Goal: Communication & Community: Answer question/provide support

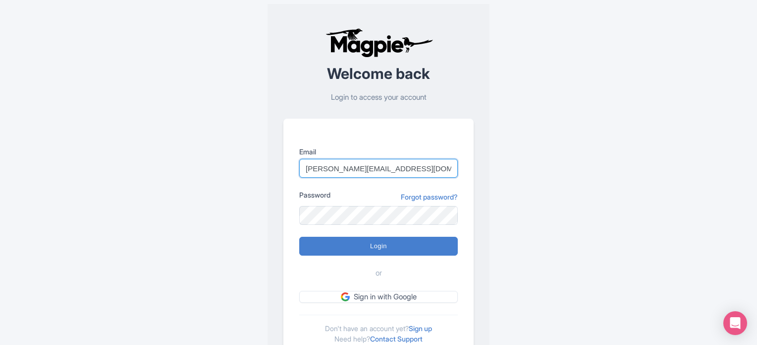
click at [419, 159] on input "marion.blanchot@citywonders.com" at bounding box center [378, 168] width 159 height 19
type input "m"
type input "lilian.guevara@citywonders.com"
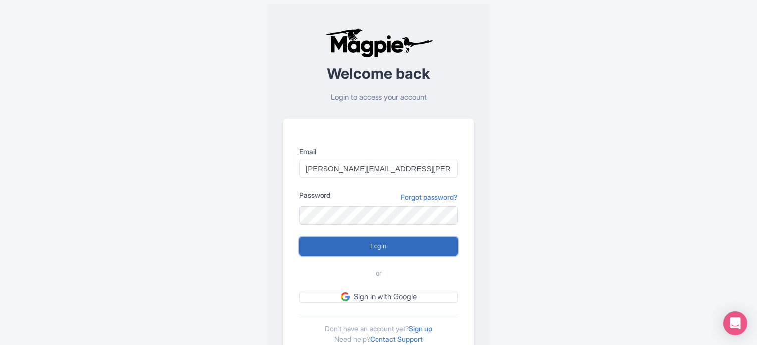
click at [373, 246] on input "Login" at bounding box center [378, 245] width 159 height 19
type input "Logging in..."
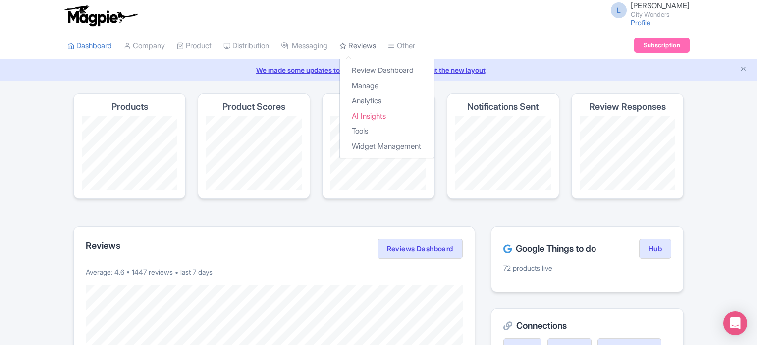
click at [360, 45] on link "Reviews" at bounding box center [358, 45] width 37 height 27
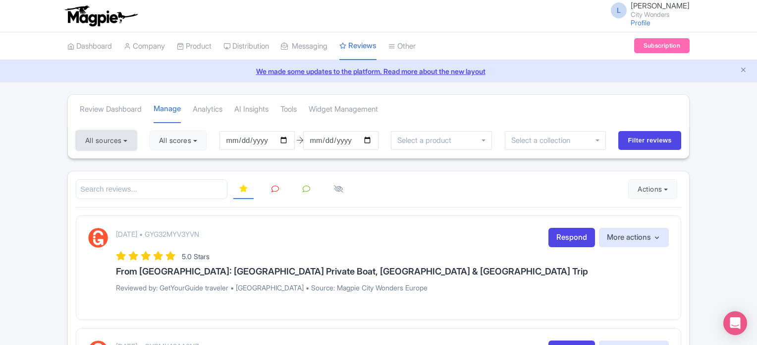
click at [113, 144] on button "All sources" at bounding box center [106, 140] width 61 height 20
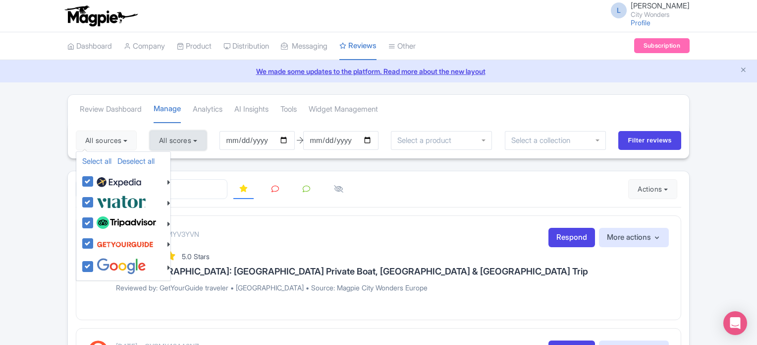
click at [171, 138] on button "All scores" at bounding box center [178, 140] width 57 height 20
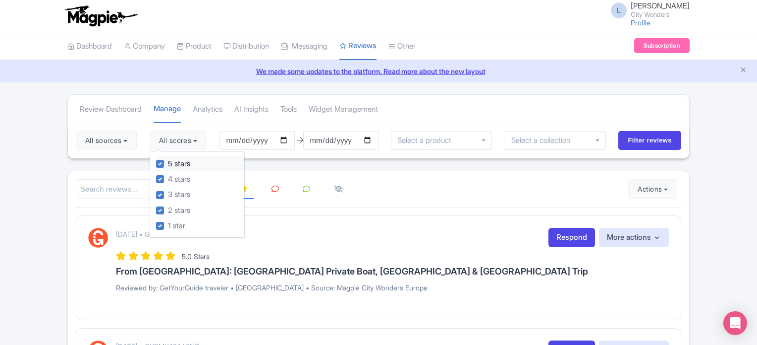
click at [168, 165] on label "5 stars" at bounding box center [179, 163] width 22 height 11
click at [168, 164] on input "5 stars" at bounding box center [171, 161] width 6 height 6
checkbox input "false"
click at [168, 178] on label "4 stars" at bounding box center [179, 178] width 22 height 11
click at [168, 178] on input "4 stars" at bounding box center [171, 176] width 6 height 6
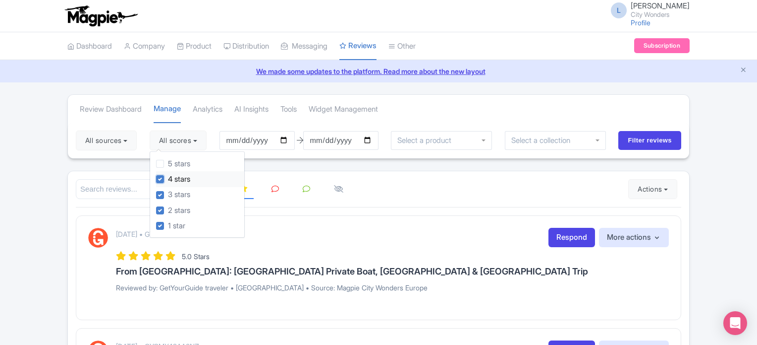
checkbox input "false"
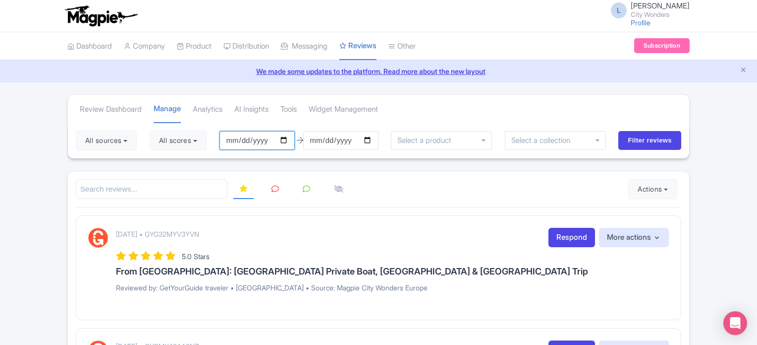
click at [268, 135] on input "2025-06-03" at bounding box center [257, 140] width 75 height 19
click at [287, 138] on input "2025-06-03" at bounding box center [257, 140] width 75 height 19
type input "2025-06-01"
click at [339, 139] on input "2025-09-02" at bounding box center [340, 140] width 75 height 19
click at [373, 143] on input "2025-09-02" at bounding box center [340, 140] width 75 height 19
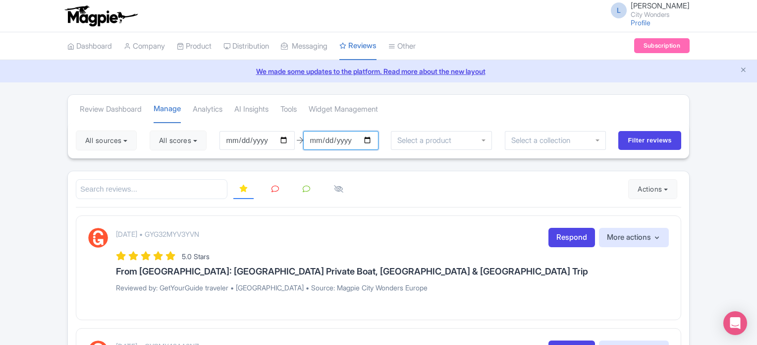
type input "[DATE]"
click at [656, 146] on input "Filter reviews" at bounding box center [650, 140] width 63 height 19
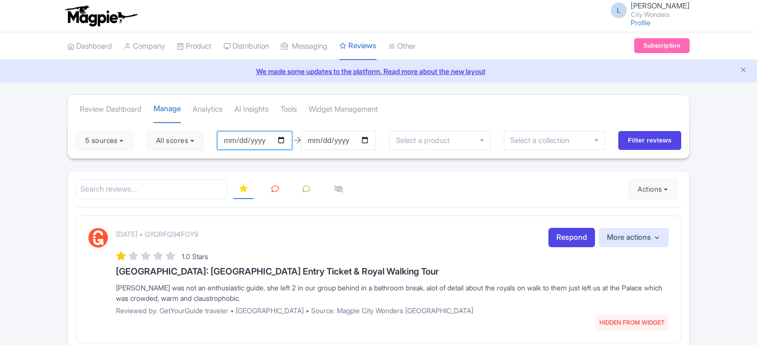
drag, startPoint x: 0, startPoint y: 0, endPoint x: 288, endPoint y: 138, distance: 318.8
click at [288, 138] on input "[DATE]" at bounding box center [254, 140] width 75 height 19
type input "[DATE]"
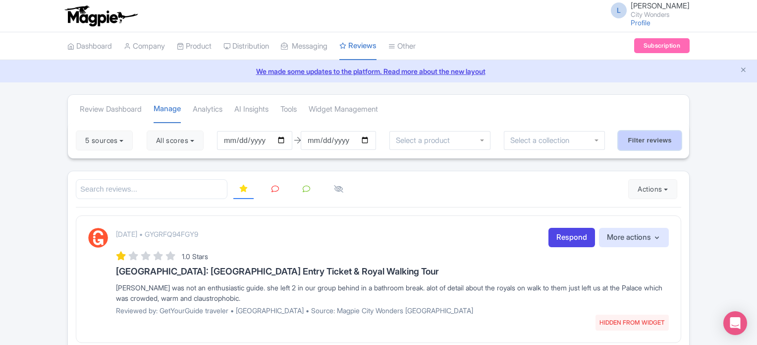
click at [644, 139] on input "Filter reviews" at bounding box center [650, 140] width 63 height 19
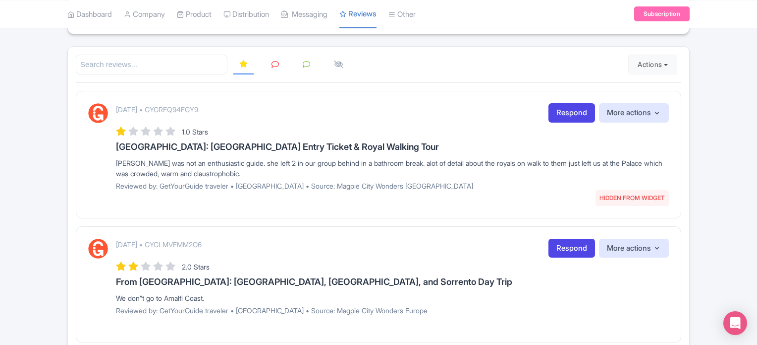
scroll to position [119, 0]
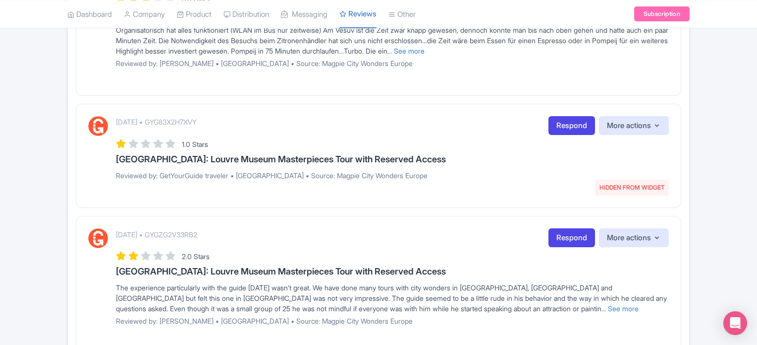
scroll to position [1202, 0]
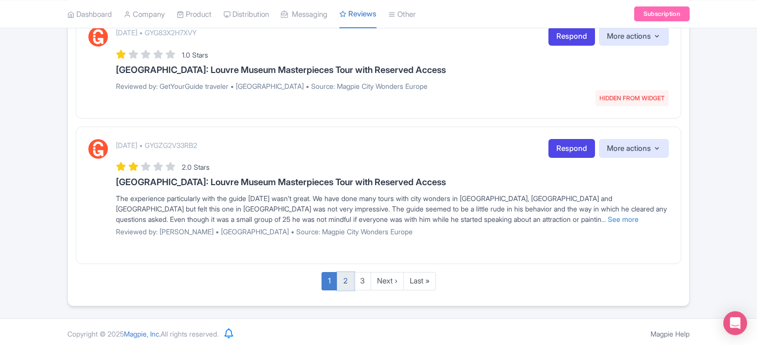
click at [347, 283] on link "2" at bounding box center [345, 281] width 17 height 18
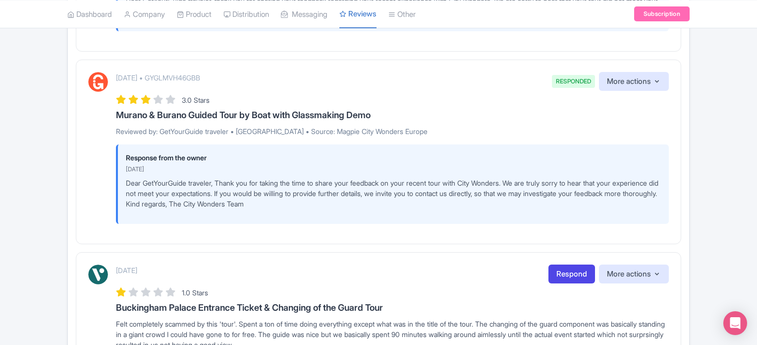
scroll to position [1451, 0]
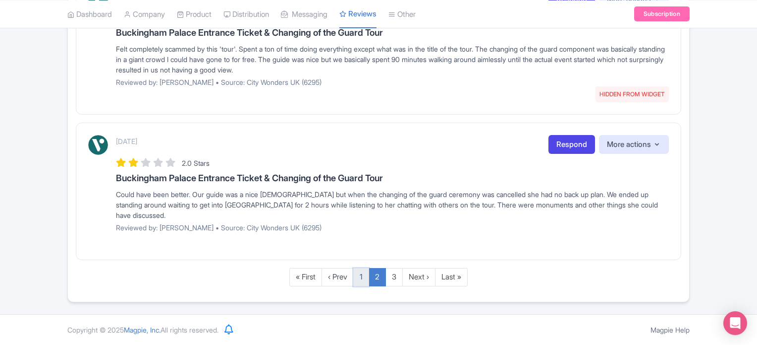
click at [361, 279] on link "1" at bounding box center [361, 277] width 16 height 18
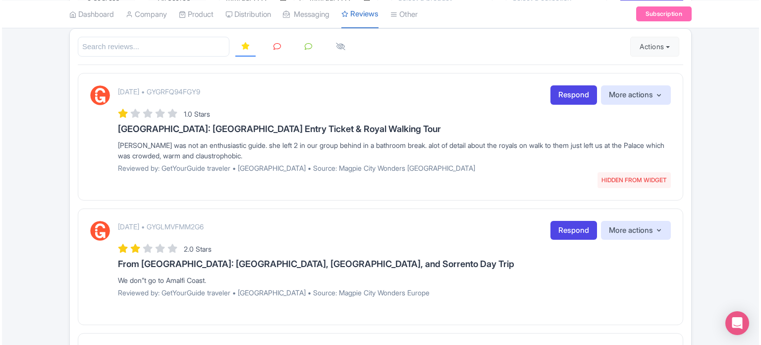
scroll to position [144, 0]
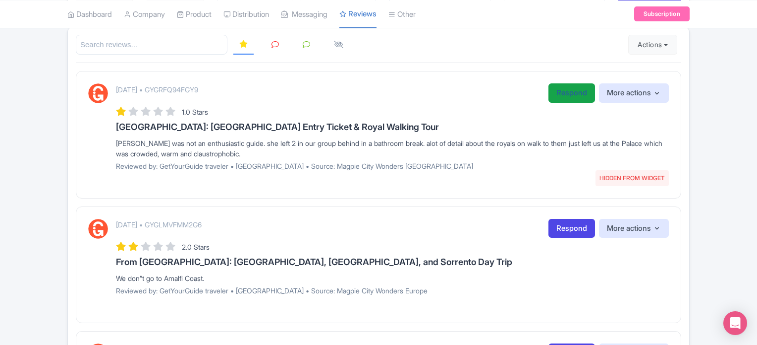
click at [582, 95] on link "Respond" at bounding box center [572, 92] width 47 height 19
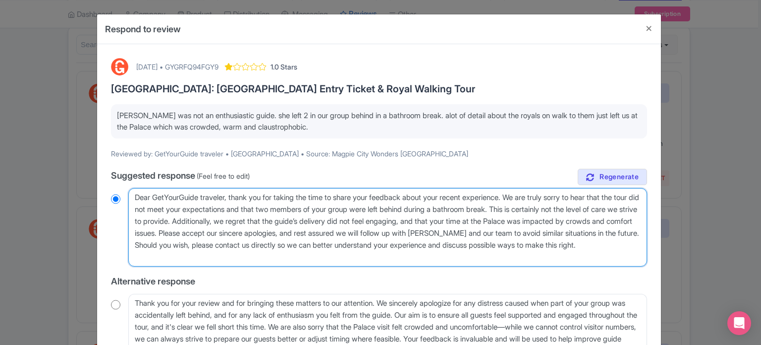
click at [505, 236] on textarea "Dear GetYourGuide traveler, thank you for taking the time to share your feedbac…" at bounding box center [387, 227] width 519 height 78
click at [304, 261] on textarea "Dear GetYourGuide traveler, thank you for taking the time to share your feedbac…" at bounding box center [387, 227] width 519 height 78
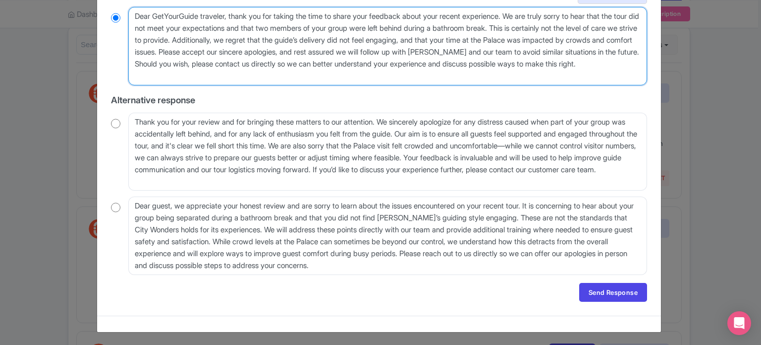
scroll to position [181, 0]
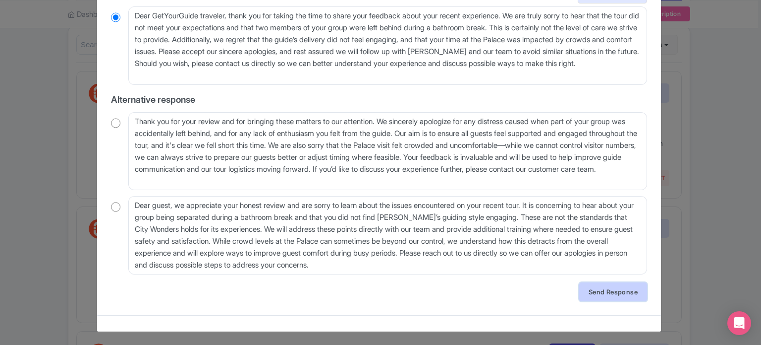
click at [587, 294] on link "Send Response" at bounding box center [613, 291] width 68 height 19
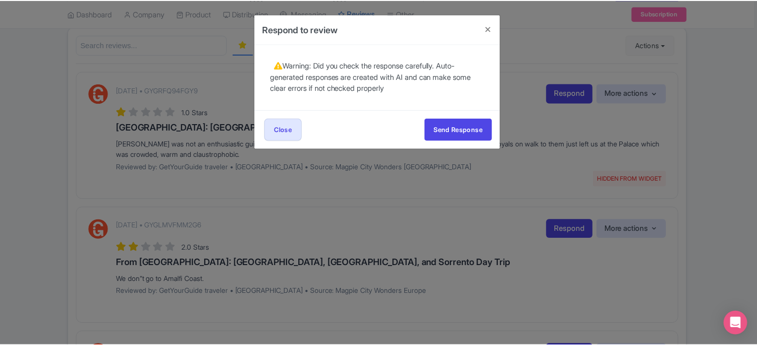
scroll to position [0, 0]
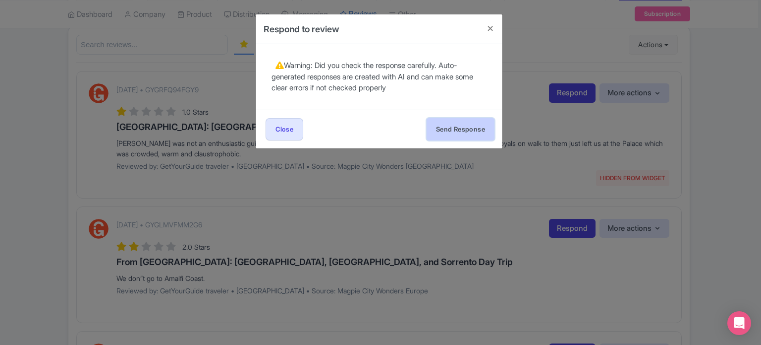
click at [445, 134] on button "Send Response" at bounding box center [461, 129] width 68 height 22
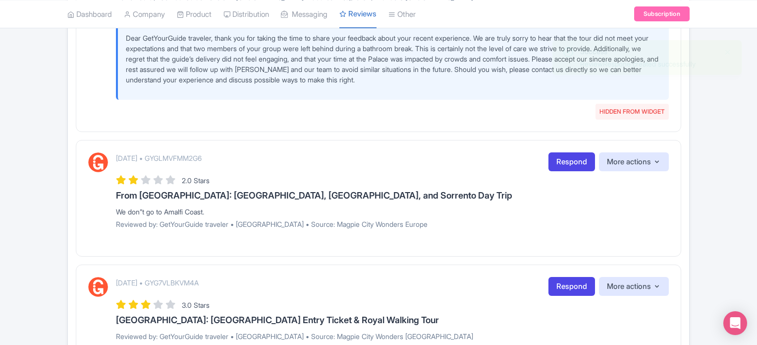
scroll to position [313, 0]
click at [570, 160] on link "Respond" at bounding box center [572, 161] width 47 height 19
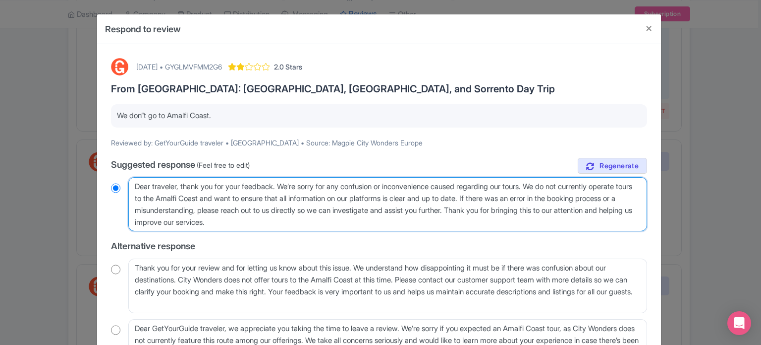
drag, startPoint x: 553, startPoint y: 184, endPoint x: 517, endPoint y: 195, distance: 37.3
click at [517, 195] on textarea "Dear traveler, thank you for your feedback. We’re sorry for any confusion or in…" at bounding box center [387, 204] width 519 height 55
click at [554, 184] on textarea "Dear traveler, thank you for your feedback. We’re sorry for any confusion or in…" at bounding box center [387, 204] width 519 height 55
type textarea "Dear traveler, thank you for your feedback. We’re sorry for any confusion or in…"
radio input "true"
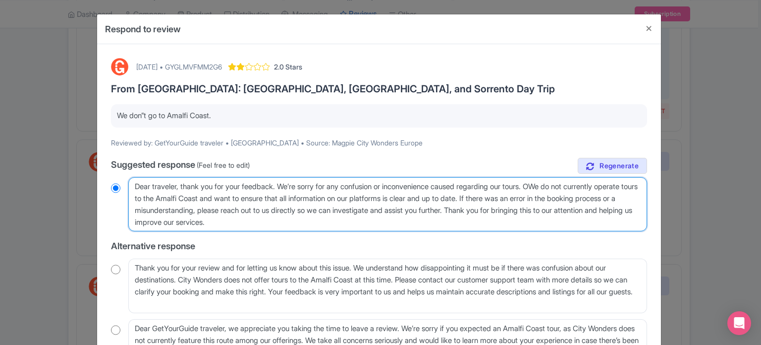
type textarea "Dear traveler, thank you for your feedback. We’re sorry for any confusion or in…"
radio input "true"
type textarea "Dear traveler, thank you for your feedback. We’re sorry for any confusion or in…"
radio input "true"
type textarea "Dear traveler, thank you for your feedback. We’re sorry for any confusion or in…"
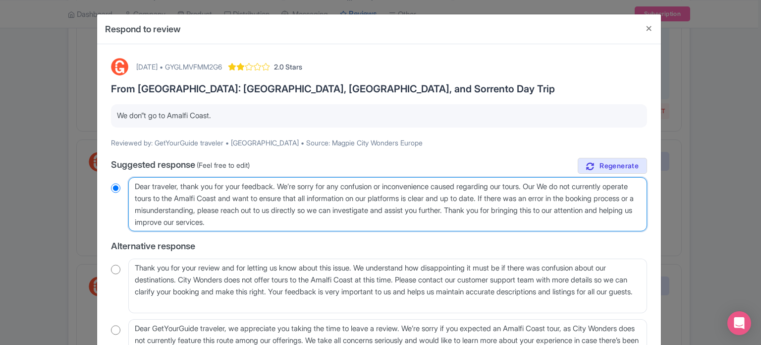
radio input "true"
type textarea "Dear traveler, thank you for your feedback. We’re sorry for any confusion or in…"
radio input "true"
type textarea "Dear traveler, thank you for your feedback. We’re sorry for any confusion or in…"
radio input "true"
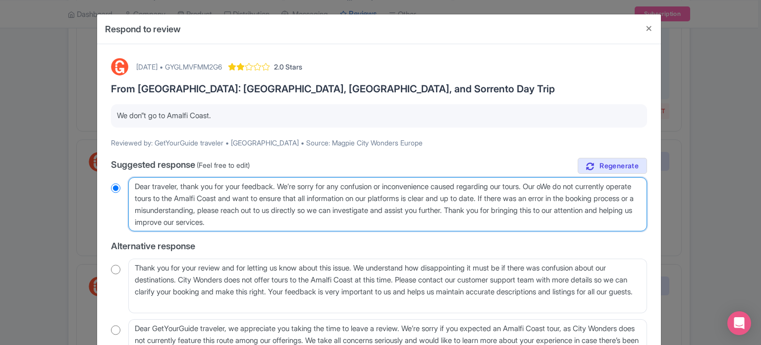
type textarea "Dear traveler, thank you for your feedback. We’re sorry for any confusion or in…"
radio input "true"
type textarea "Dear traveler, thank you for your feedback. We’re sorry for any confusion or in…"
radio input "true"
type textarea "Dear traveler, thank you for your feedback. We’re sorry for any confusion or in…"
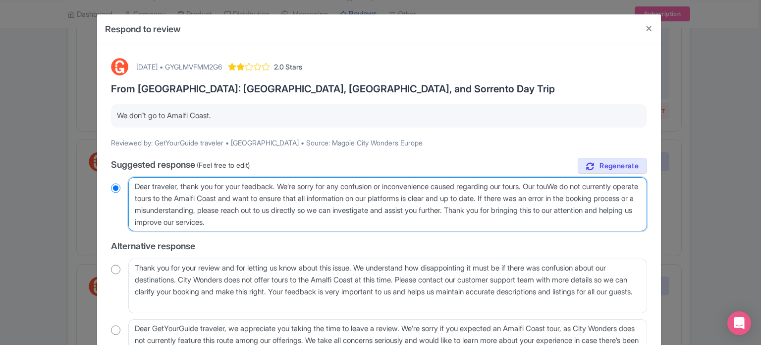
radio input "true"
type textarea "Dear traveler, thank you for your feedback. We’re sorry for any confusion or in…"
radio input "true"
type textarea "Dear traveler, thank you for your feedback. We’re sorry for any confusion or in…"
radio input "true"
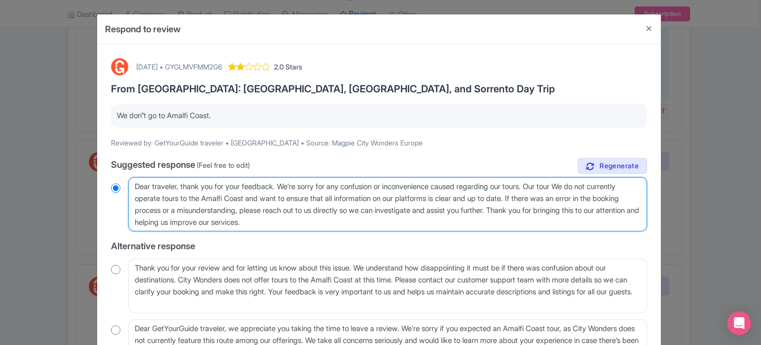
type textarea "Dear traveler, thank you for your feedback. We’re sorry for any confusion or in…"
radio input "true"
type textarea "Dear traveler, thank you for your feedback. We’re sorry for any confusion or in…"
radio input "true"
type textarea "Dear traveler, thank you for your feedback. We’re sorry for any confusion or in…"
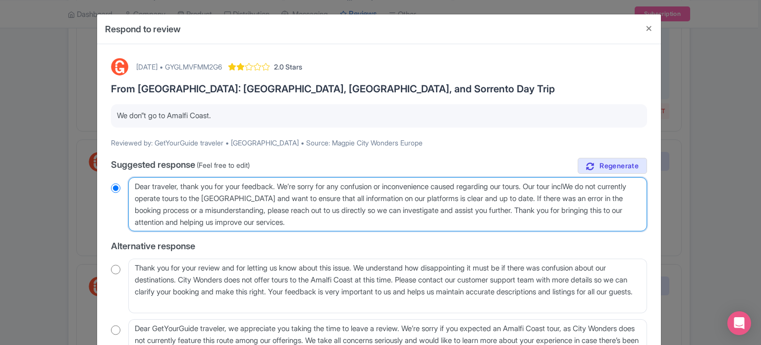
radio input "true"
type textarea "Dear traveler, thank you for your feedback. We’re sorry for any confusion or in…"
radio input "true"
type textarea "Dear traveler, thank you for your feedback. We’re sorry for any confusion or in…"
radio input "true"
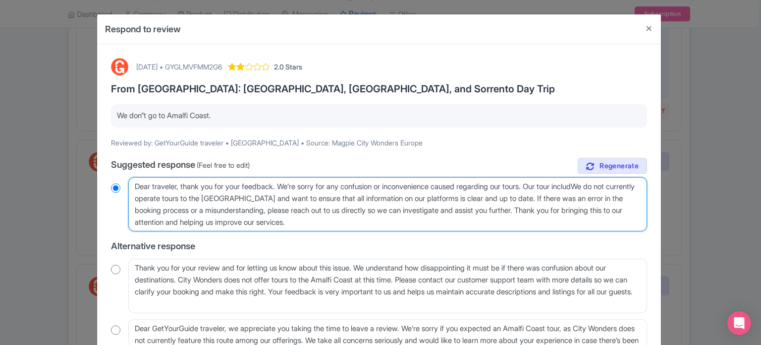
type textarea "Dear traveler, thank you for your feedback. We’re sorry for any confusion or in…"
radio input "true"
type textarea "Dear traveler, thank you for your feedback. We’re sorry for any confusion or in…"
radio input "true"
type textarea "Dear traveler, thank you for your feedback. We’re sorry for any confusion or in…"
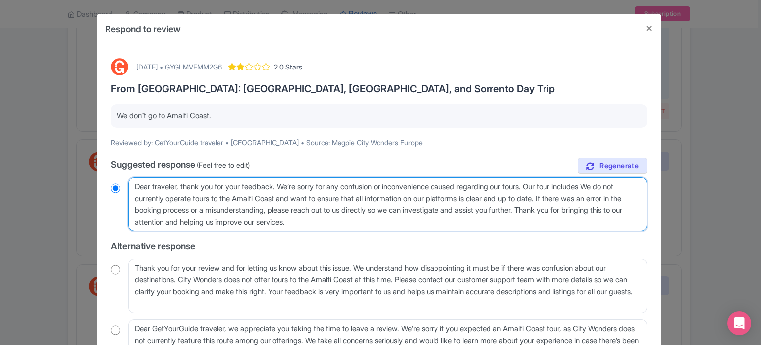
radio input "true"
type textarea "Dear traveler, thank you for your feedback. We’re sorry for any confusion or in…"
radio input "true"
type textarea "Dear traveler, thank you for your feedback. We’re sorry for any confusion or in…"
radio input "true"
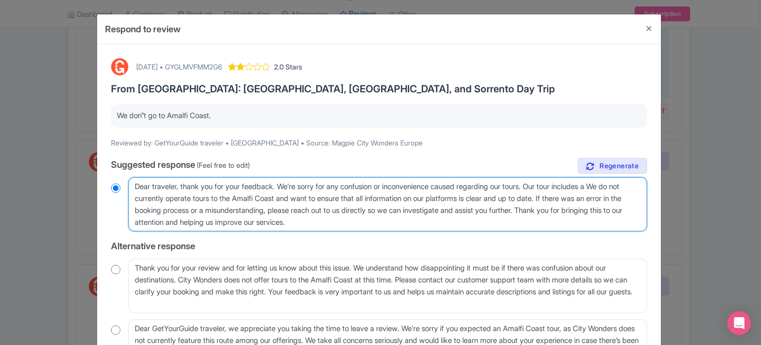
type textarea "Dear traveler, thank you for your feedback. We’re sorry for any confusion or in…"
radio input "true"
type textarea "Dear traveler, thank you for your feedback. We’re sorry for any confusion or in…"
radio input "true"
type textarea "Dear traveler, thank you for your feedback. We’re sorry for any confusion or in…"
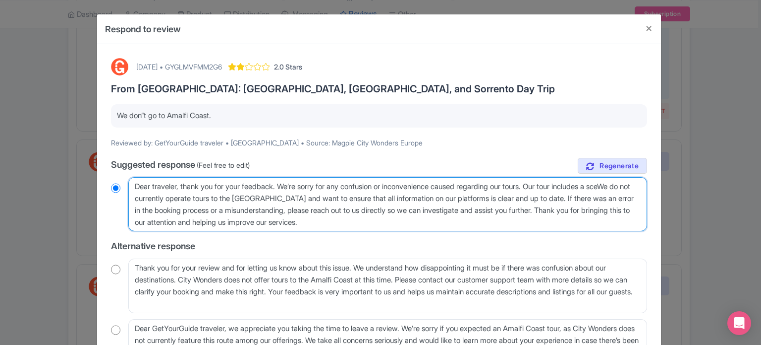
radio input "true"
type textarea "Dear traveler, thank you for your feedback. We’re sorry for any confusion or in…"
radio input "true"
type textarea "Dear traveler, thank you for your feedback. We’re sorry for any confusion or in…"
radio input "true"
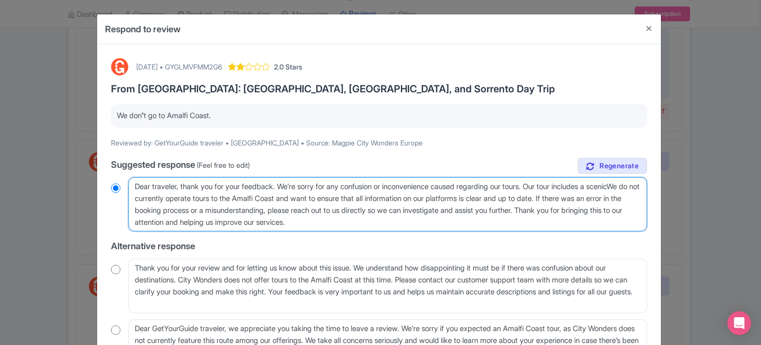
type textarea "Dear traveler, thank you for your feedback. We’re sorry for any confusion or in…"
radio input "true"
type textarea "Dear traveler, thank you for your feedback. We’re sorry for any confusion or in…"
radio input "true"
type textarea "Dear traveler, thank you for your feedback. We’re sorry for any confusion or in…"
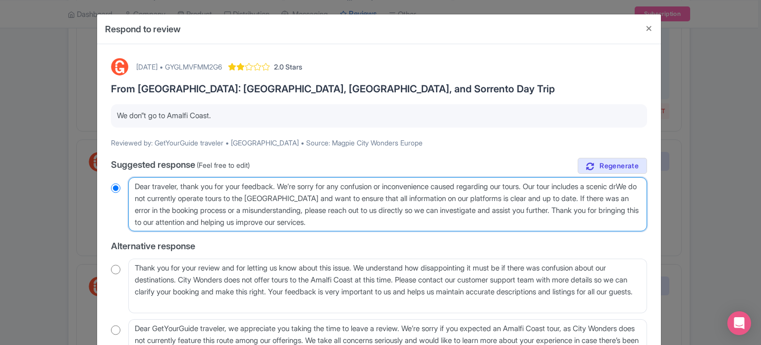
radio input "true"
type textarea "Dear traveler, thank you for your feedback. We’re sorry for any confusion or in…"
radio input "true"
type textarea "Dear traveler, thank you for your feedback. We’re sorry for any confusion or in…"
radio input "true"
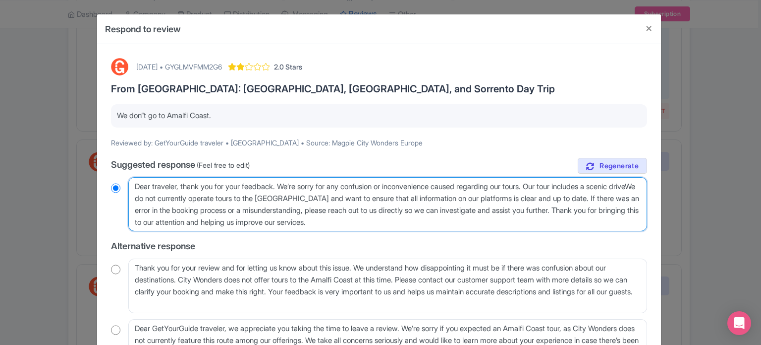
type textarea "Dear traveler, thank you for your feedback. We’re sorry for any confusion or in…"
radio input "true"
type textarea "Dear traveler, thank you for your feedback. We’re sorry for any confusion or in…"
radio input "true"
type textarea "Dear traveler, thank you for your feedback. We’re sorry for any confusion or in…"
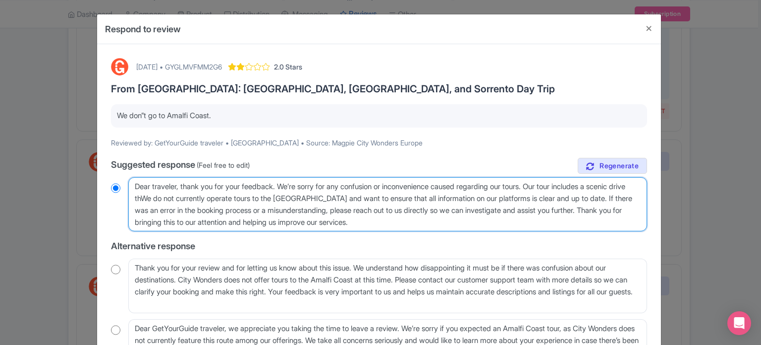
radio input "true"
type textarea "Dear traveler, thank you for your feedback. We’re sorry for any confusion or in…"
radio input "true"
type textarea "Dear traveler, thank you for your feedback. We’re sorry for any confusion or in…"
radio input "true"
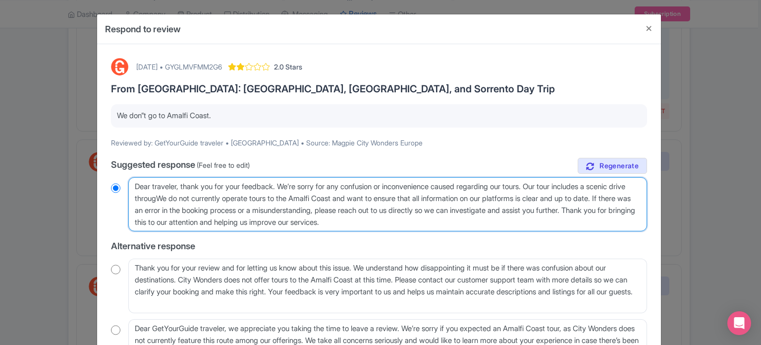
type textarea "Dear traveler, thank you for your feedback. We’re sorry for any confusion or in…"
radio input "true"
type textarea "Dear traveler, thank you for your feedback. We’re sorry for any confusion or in…"
radio input "true"
type textarea "Dear traveler, thank you for your feedback. We’re sorry for any confusion or in…"
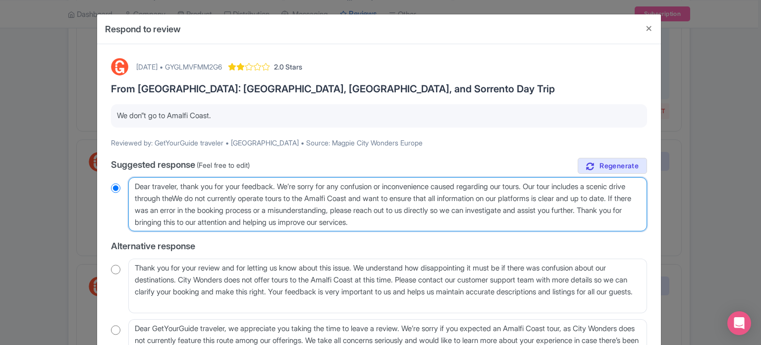
radio input "true"
type textarea "Dear traveler, thank you for your feedback. We’re sorry for any confusion or in…"
radio input "true"
type textarea "Dear traveler, thank you for your feedback. We’re sorry for any confusion or in…"
radio input "true"
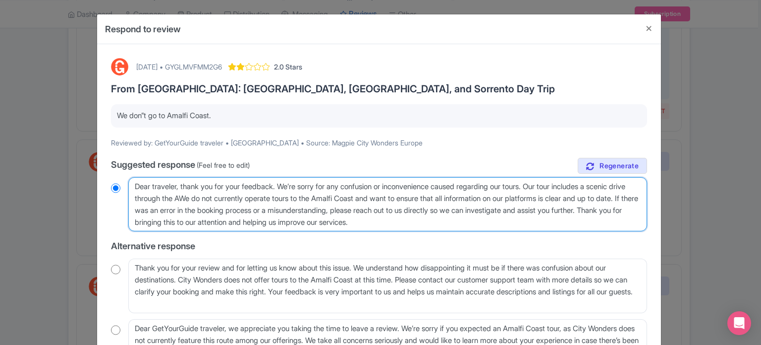
type textarea "Dear traveler, thank you for your feedback. We’re sorry for any confusion or in…"
radio input "true"
type textarea "Dear traveler, thank you for your feedback. We’re sorry for any confusion or in…"
radio input "true"
type textarea "Dear traveler, thank you for your feedback. We’re sorry for any confusion or in…"
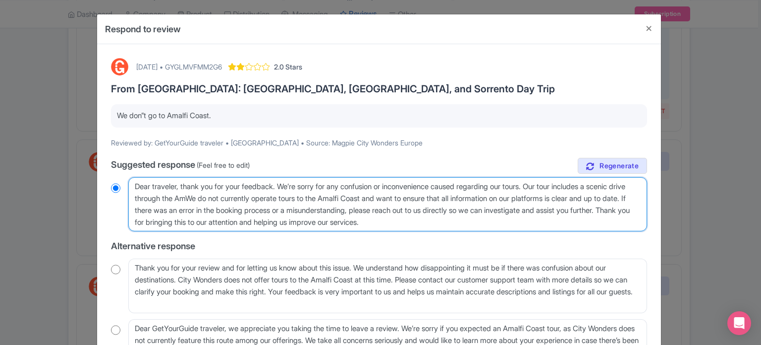
radio input "true"
type textarea "Dear traveler, thank you for your feedback. We’re sorry for any confusion or in…"
radio input "true"
type textarea "Dear traveler, thank you for your feedback. We’re sorry for any confusion or in…"
radio input "true"
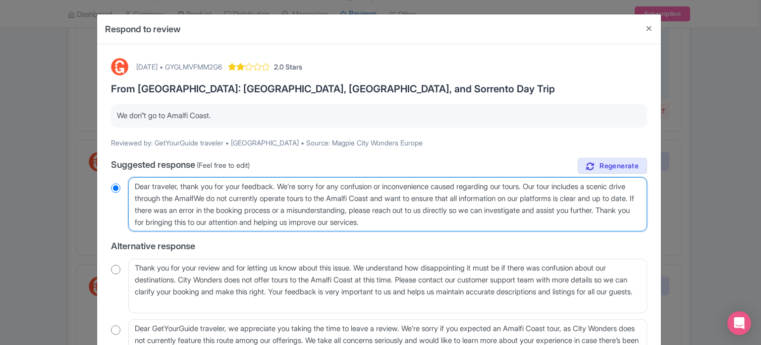
type textarea "Dear traveler, thank you for your feedback. We’re sorry for any confusion or in…"
radio input "true"
type textarea "Dear traveler, thank you for your feedback. We’re sorry for any confusion or in…"
radio input "true"
type textarea "Dear traveler, thank you for your feedback. We’re sorry for any confusion or in…"
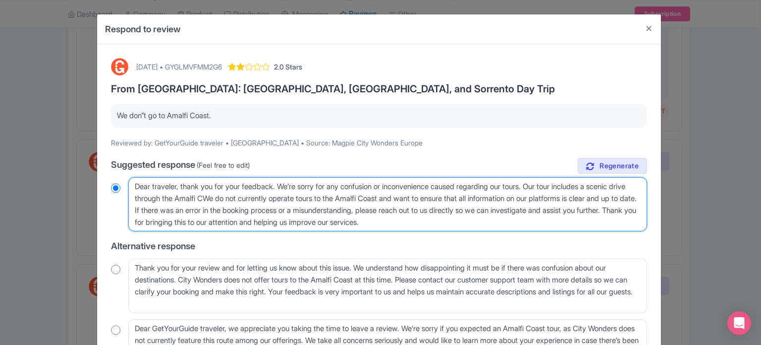
radio input "true"
type textarea "Dear traveler, thank you for your feedback. We’re sorry for any confusion or in…"
radio input "true"
type textarea "Dear traveler, thank you for your feedback. We’re sorry for any confusion or in…"
radio input "true"
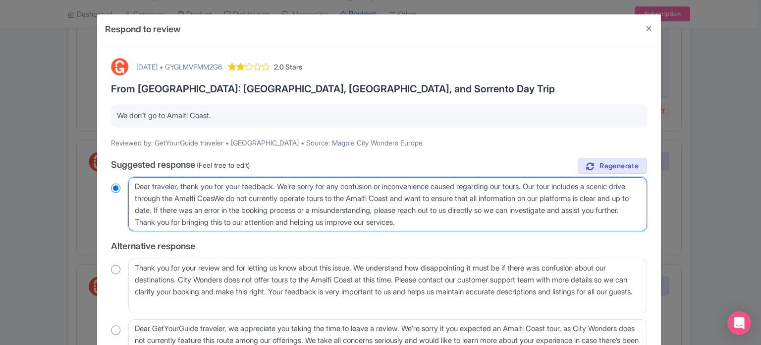
type textarea "Dear traveler, thank you for your feedback. We’re sorry for any confusion or in…"
radio input "true"
type textarea "Dear traveler, thank you for your feedback. We’re sorry for any confusion or in…"
radio input "true"
type textarea "Dear traveler, thank you for your feedback. We’re sorry for any confusion or in…"
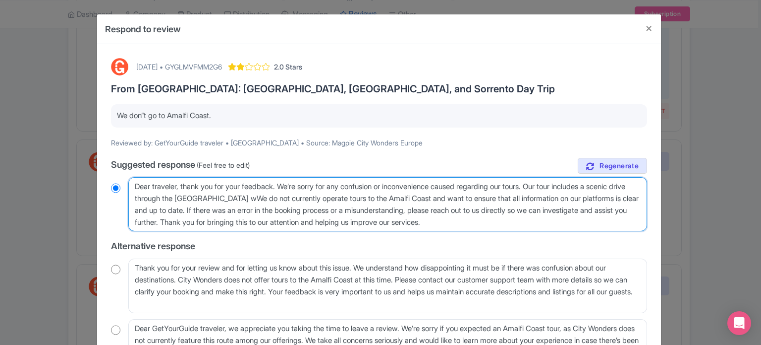
radio input "true"
type textarea "Dear traveler, thank you for your feedback. We’re sorry for any confusion or in…"
radio input "true"
type textarea "Dear traveler, thank you for your feedback. We’re sorry for any confusion or in…"
radio input "true"
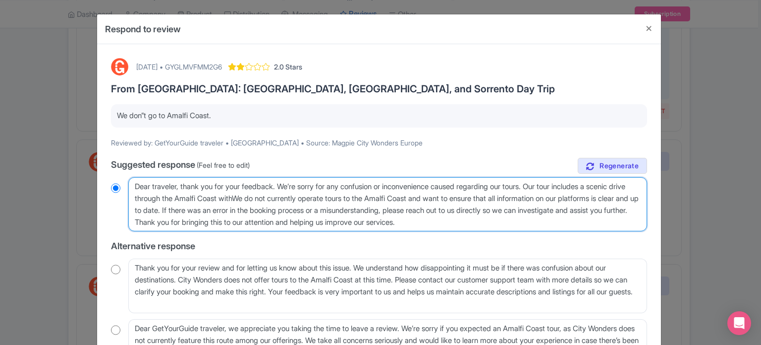
type textarea "Dear traveler, thank you for your feedback. We’re sorry for any confusion or in…"
radio input "true"
type textarea "Dear traveler, thank you for your feedback. We’re sorry for any confusion or in…"
radio input "true"
type textarea "Dear traveler, thank you for your feedback. We’re sorry for any confusion or in…"
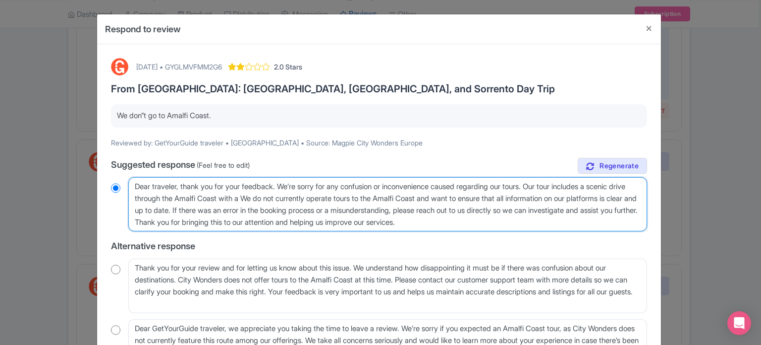
radio input "true"
type textarea "Dear traveler, thank you for your feedback. We’re sorry for any confusion or in…"
radio input "true"
type textarea "Dear traveler, thank you for your feedback. We’re sorry for any confusion or in…"
radio input "true"
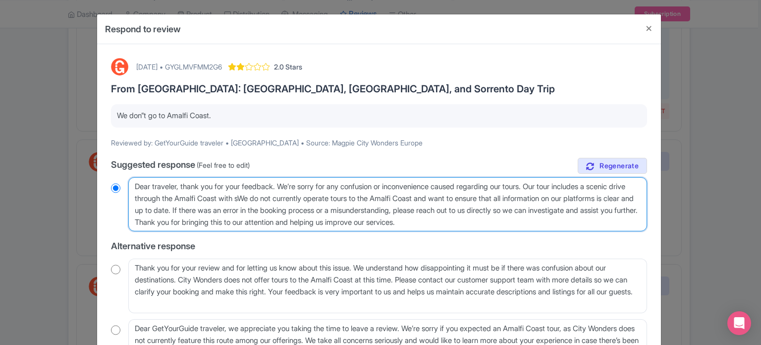
type textarea "Dear traveler, thank you for your feedback. We’re sorry for any confusion or in…"
radio input "true"
type textarea "Dear traveler, thank you for your feedback. We’re sorry for any confusion or in…"
radio input "true"
type textarea "Dear traveler, thank you for your feedback. We’re sorry for any confusion or in…"
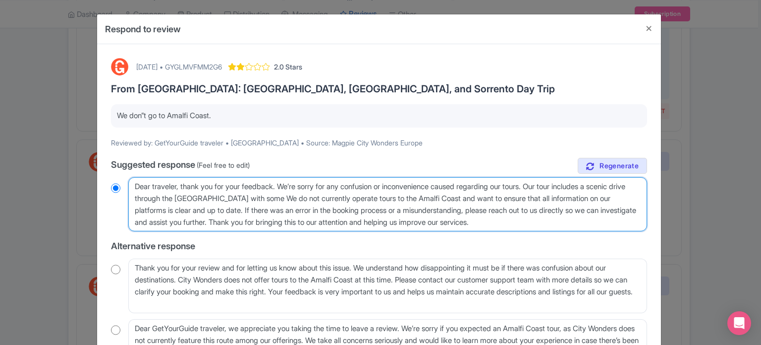
radio input "true"
type textarea "Dear traveler, thank you for your feedback. We’re sorry for any confusion or in…"
radio input "true"
type textarea "Dear traveler, thank you for your feedback. We’re sorry for any confusion or in…"
radio input "true"
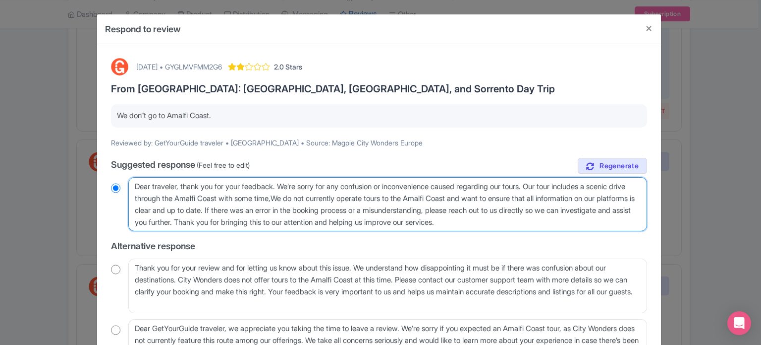
type textarea "Dear traveler, thank you for your feedback. We’re sorry for any confusion or in…"
radio input "true"
type textarea "Dear traveler, thank you for your feedback. We’re sorry for any confusion or in…"
radio input "true"
type textarea "Dear traveler, thank you for your feedback. We’re sorry for any confusion or in…"
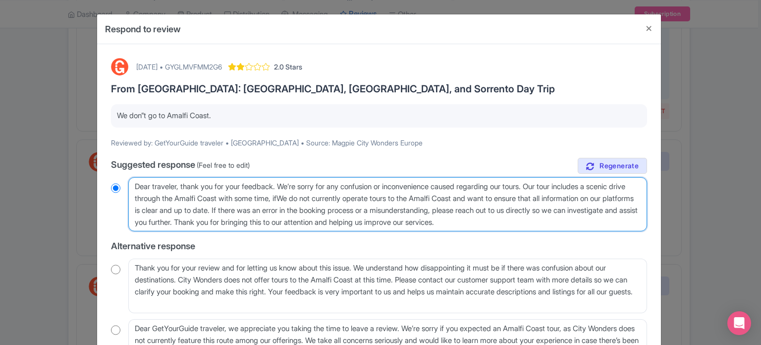
radio input "true"
type textarea "Dear traveler, thank you for your feedback. We’re sorry for any confusion or in…"
radio input "true"
type textarea "Dear traveler, thank you for your feedback. We’re sorry for any confusion or in…"
radio input "true"
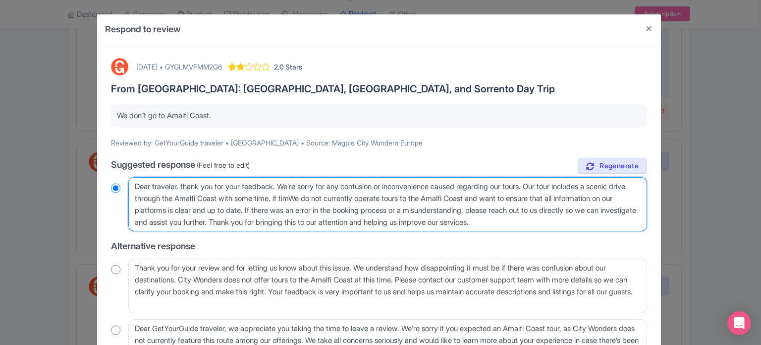
type textarea "Dear traveler, thank you for your feedback. We’re sorry for any confusion or in…"
radio input "true"
type textarea "Dear traveler, thank you for your feedback. We’re sorry for any confusion or in…"
radio input "true"
type textarea "Dear traveler, thank you for your feedback. We’re sorry for any confusion or in…"
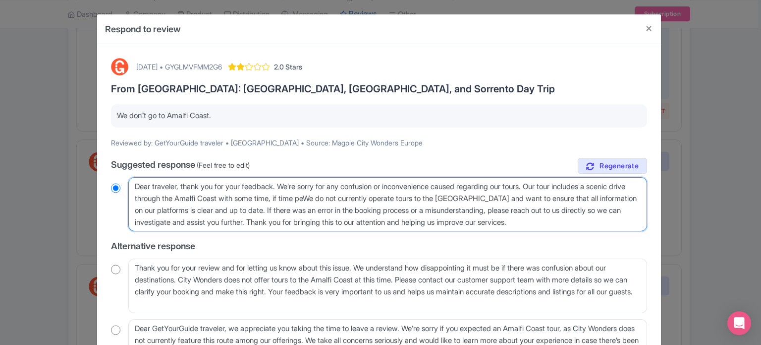
radio input "true"
type textarea "Dear traveler, thank you for your feedback. We’re sorry for any confusion or in…"
radio input "true"
type textarea "Dear traveler, thank you for your feedback. We’re sorry for any confusion or in…"
radio input "true"
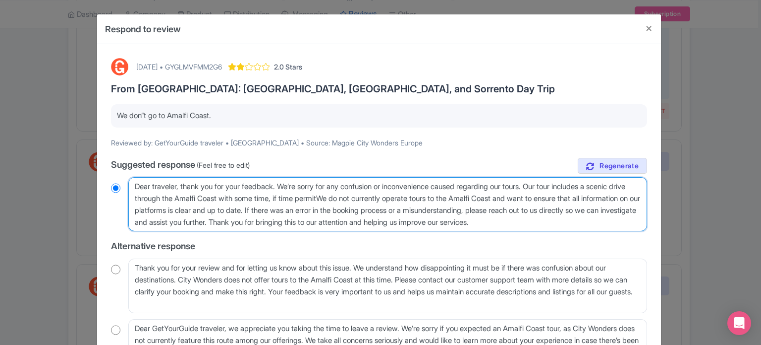
type textarea "Dear traveler, thank you for your feedback. We’re sorry for any confusion or in…"
radio input "true"
type textarea "Dear traveler, thank you for your feedback. We’re sorry for any confusion or in…"
radio input "true"
type textarea "Dear traveler, thank you for your feedback. We’re sorry for any confusion or in…"
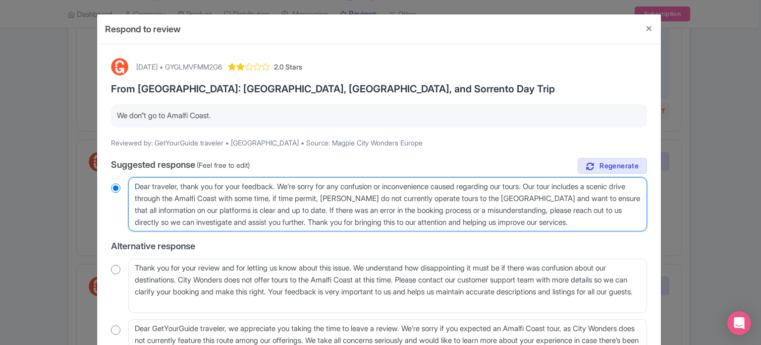
radio input "true"
type textarea "Dear traveler, thank you for your feedback. We’re sorry for any confusion or in…"
radio input "true"
type textarea "Dear traveler, thank you for your feedback. We’re sorry for any confusion or in…"
radio input "true"
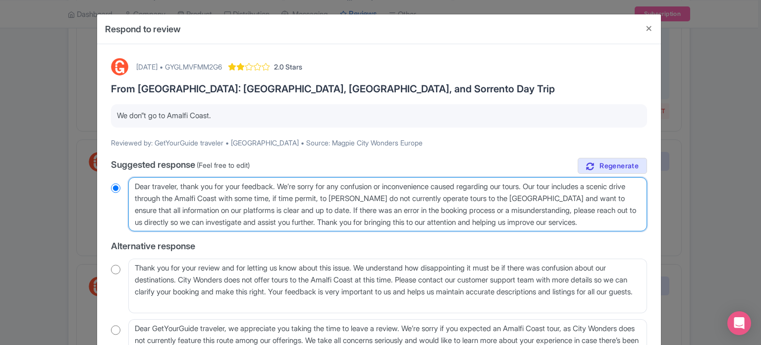
type textarea "Dear traveler, thank you for your feedback. We’re sorry for any confusion or in…"
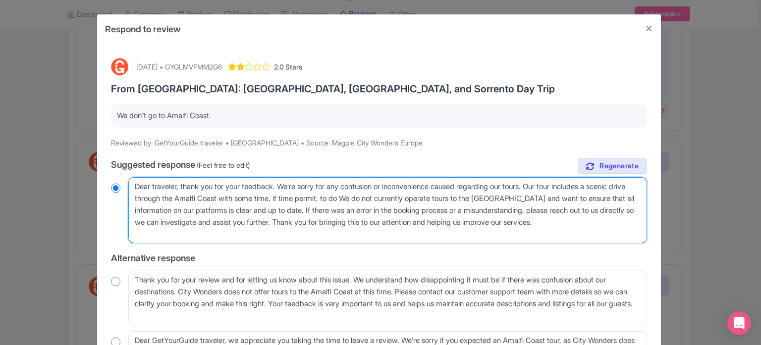
radio input "true"
type textarea "Dear traveler, thank you for your feedback. We’re sorry for any confusion or in…"
radio input "true"
type textarea "Dear traveler, thank you for your feedback. We’re sorry for any confusion or in…"
radio input "true"
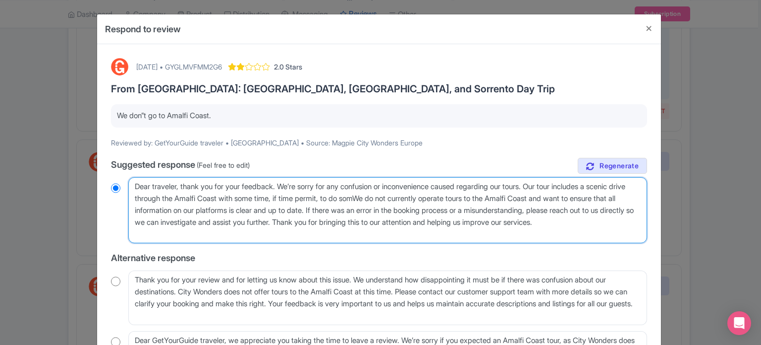
type textarea "Dear traveler, thank you for your feedback. We’re sorry for any confusion or in…"
radio input "true"
type textarea "Dear traveler, thank you for your feedback. We’re sorry for any confusion or in…"
radio input "true"
type textarea "Dear traveler, thank you for your feedback. We’re sorry for any confusion or in…"
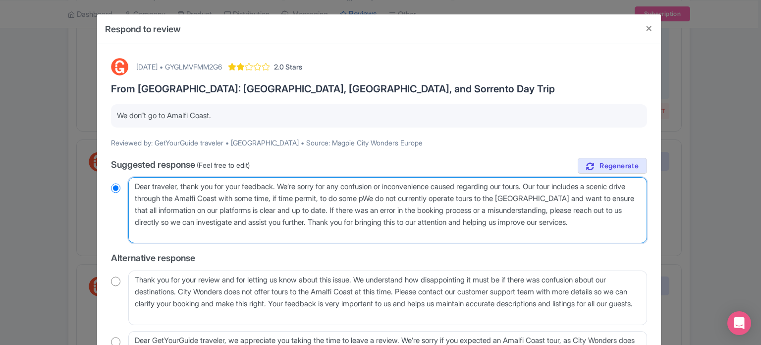
radio input "true"
type textarea "Dear traveler, thank you for your feedback. We’re sorry for any confusion or in…"
radio input "true"
type textarea "Dear traveler, thank you for your feedback. We’re sorry for any confusion or in…"
radio input "true"
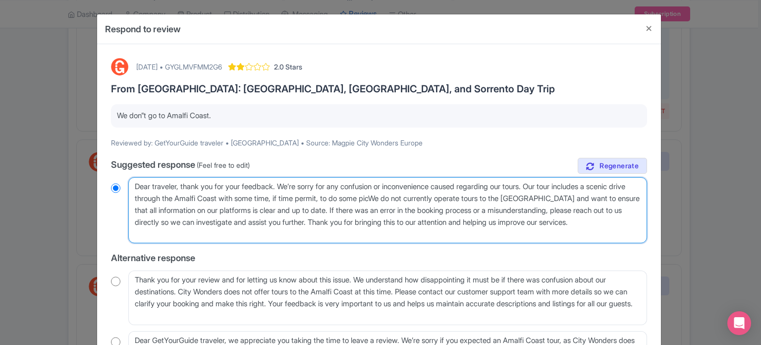
type textarea "Dear traveler, thank you for your feedback. We’re sorry for any confusion or in…"
radio input "true"
type textarea "Dear traveler, thank you for your feedback. We’re sorry for any confusion or in…"
radio input "true"
type textarea "Dear traveler, thank you for your feedback. We’re sorry for any confusion or in…"
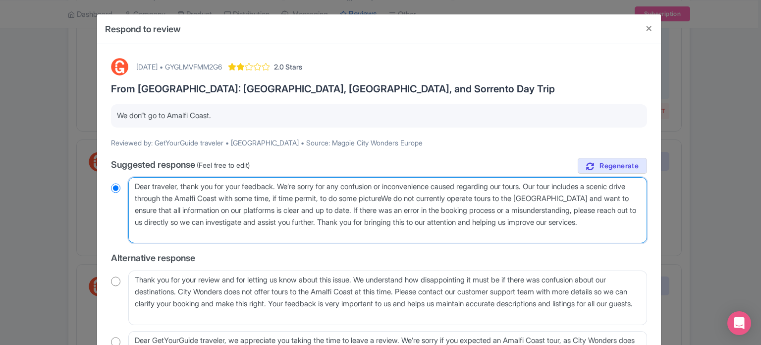
radio input "true"
type textarea "Dear traveler, thank you for your feedback. We’re sorry for any confusion or in…"
radio input "true"
type textarea "Dear traveler, thank you for your feedback. We’re sorry for any confusion or in…"
radio input "true"
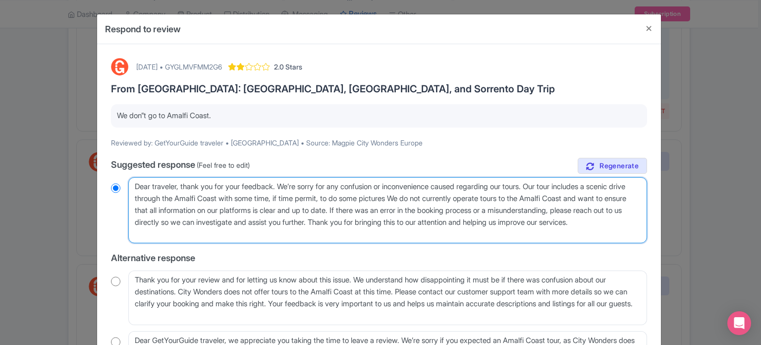
type textarea "Dear traveler, thank you for your feedback. We’re sorry for any confusion or in…"
radio input "true"
type textarea "Dear traveler, thank you for your feedback. We’re sorry for any confusion or in…"
radio input "true"
type textarea "Dear traveler, thank you for your feedback. We’re sorry for any confusion or in…"
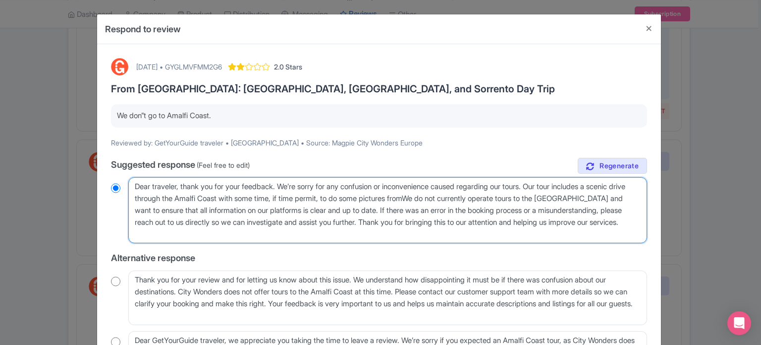
radio input "true"
type textarea "Dear traveler, thank you for your feedback. We’re sorry for any confusion or in…"
radio input "true"
type textarea "Dear traveler, thank you for your feedback. We’re sorry for any confusion or in…"
radio input "true"
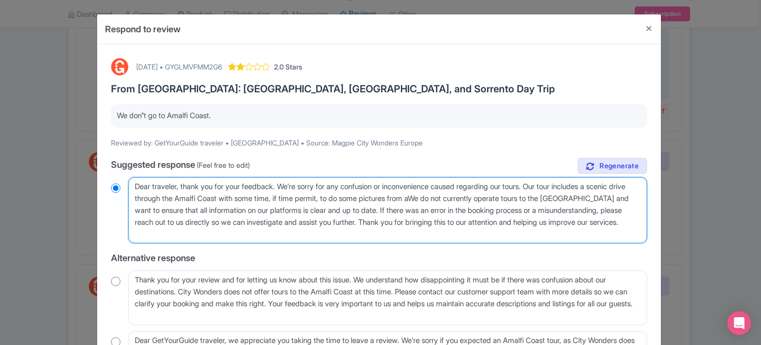
type textarea "Dear traveler, thank you for your feedback. We’re sorry for any confusion or in…"
radio input "true"
drag, startPoint x: 512, startPoint y: 196, endPoint x: 464, endPoint y: 223, distance: 53.9
click at [464, 223] on textarea "Dear traveler, thank you for your feedback. We’re sorry for any confusion or in…" at bounding box center [387, 210] width 519 height 66
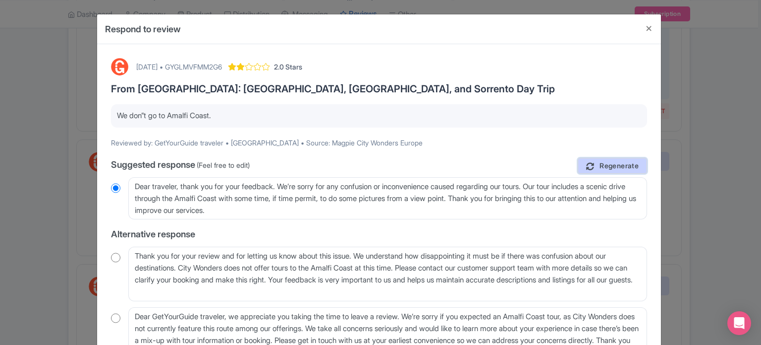
click at [608, 164] on span "Regenerate" at bounding box center [619, 165] width 39 height 9
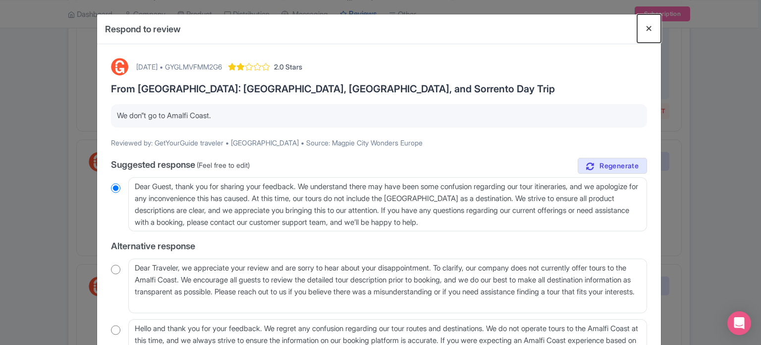
click at [644, 31] on button "Close" at bounding box center [649, 28] width 24 height 28
